Goal: Task Accomplishment & Management: Manage account settings

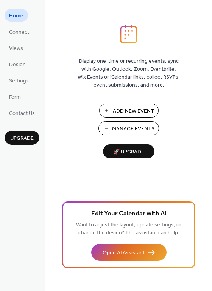
click at [120, 131] on span "Manage Events" at bounding box center [133, 129] width 42 height 8
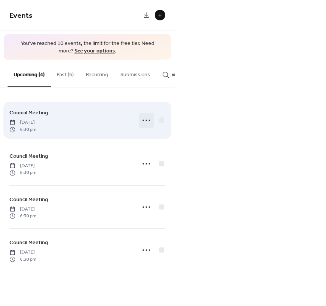
click at [150, 121] on circle at bounding box center [149, 121] width 2 height 2
click at [145, 124] on icon at bounding box center [146, 120] width 12 height 12
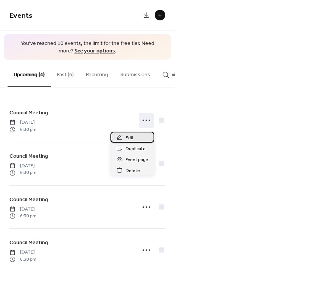
click at [136, 137] on div "Edit" at bounding box center [132, 137] width 44 height 11
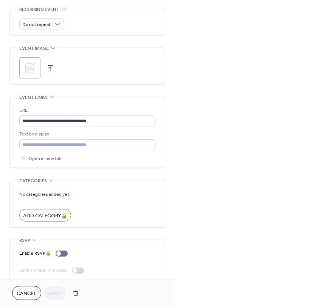
scroll to position [368, 0]
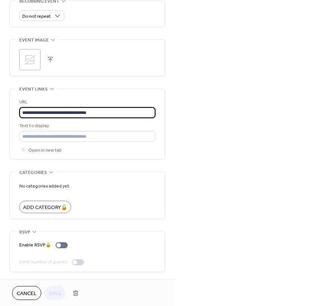
drag, startPoint x: 106, startPoint y: 114, endPoint x: 0, endPoint y: 112, distance: 105.4
click at [54, 292] on span "Save" at bounding box center [55, 294] width 12 height 8
